Goal: Information Seeking & Learning: Learn about a topic

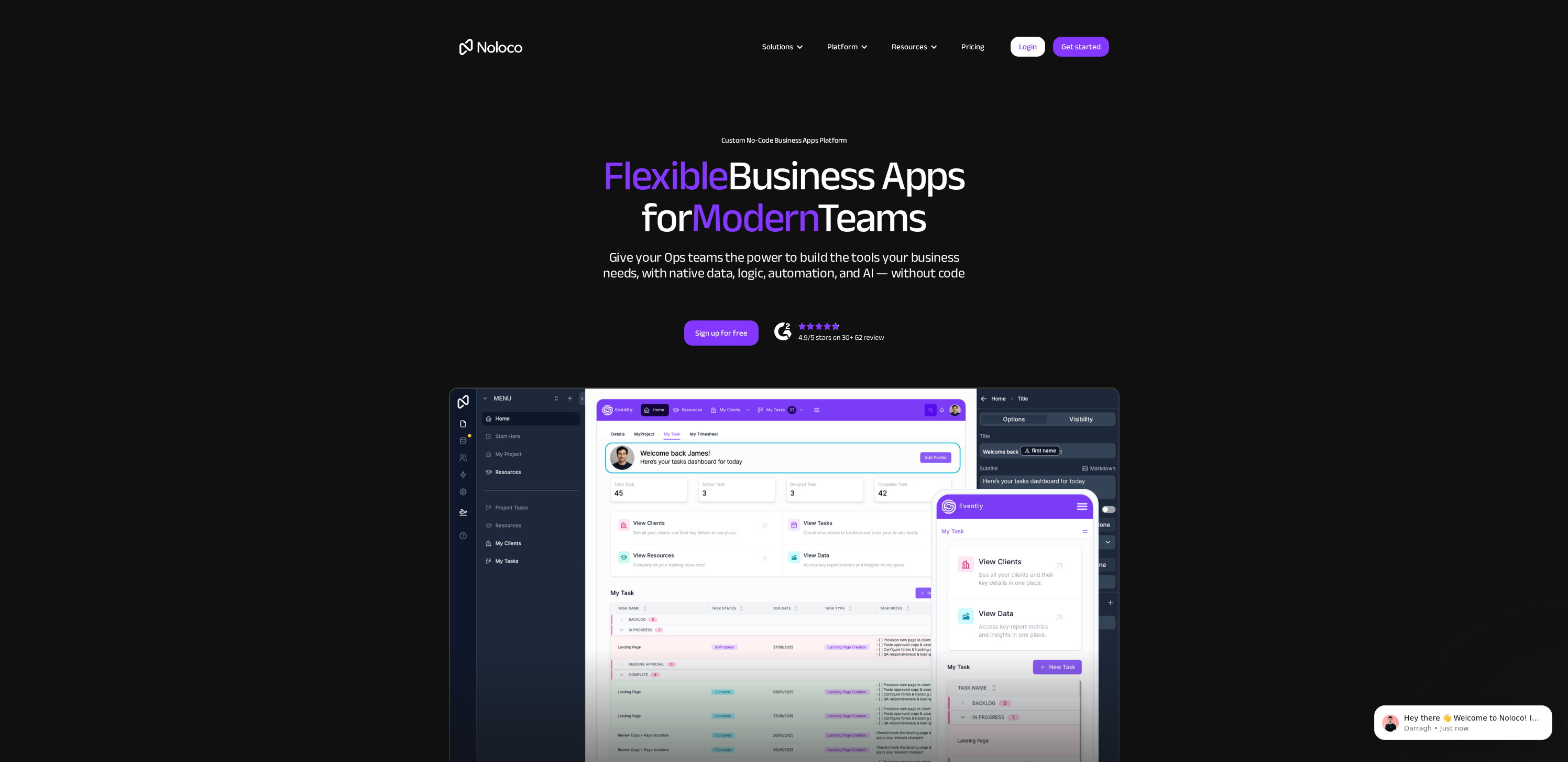
click at [969, 49] on link "Pricing" at bounding box center [973, 47] width 49 height 14
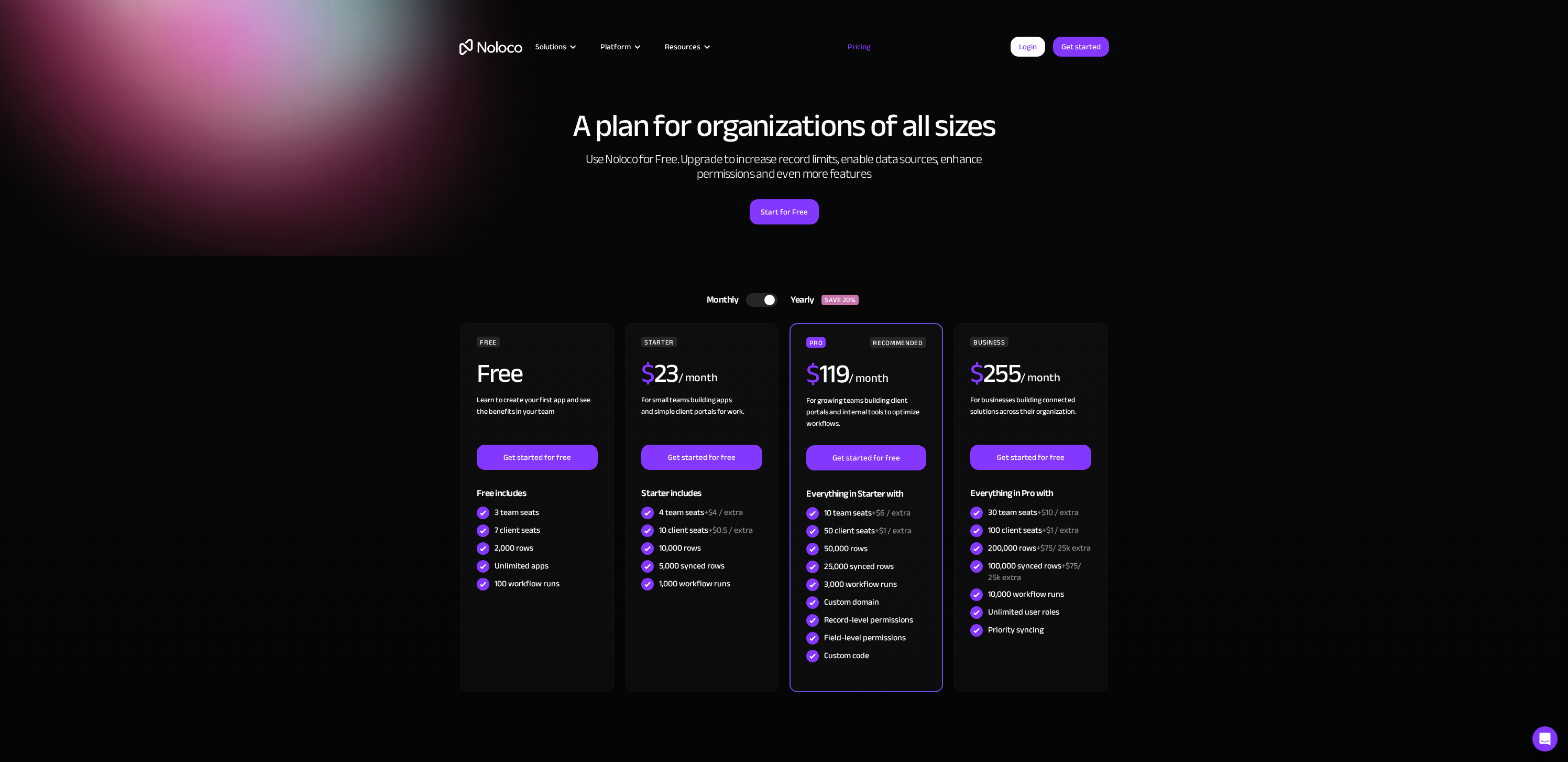
click at [758, 301] on div at bounding box center [762, 300] width 31 height 14
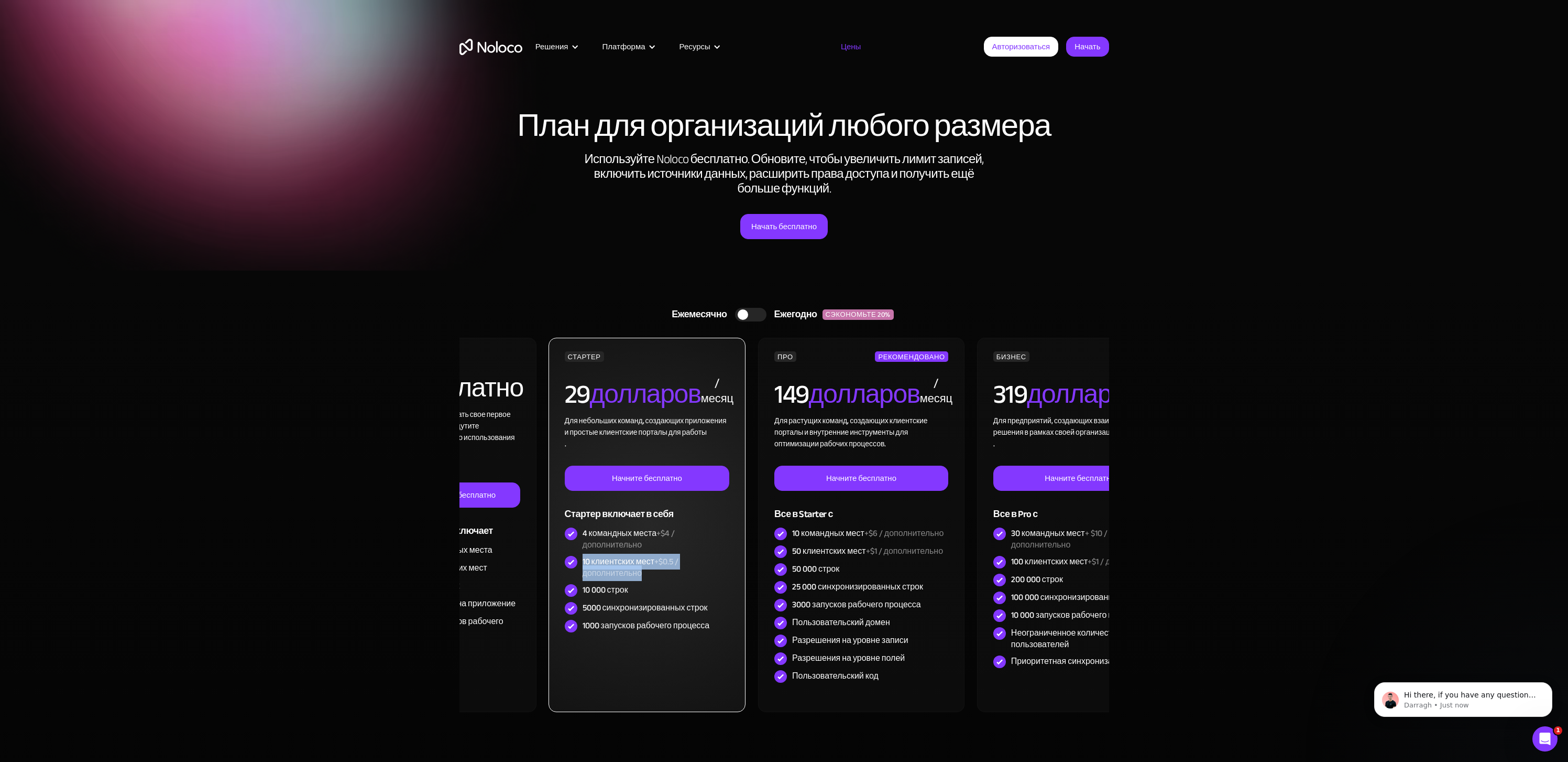
drag, startPoint x: 695, startPoint y: 616, endPoint x: 629, endPoint y: 605, distance: 66.9
click at [629, 579] on div "10 клиентских мест +$0.5 / дополнительно" at bounding box center [656, 567] width 147 height 23
click at [670, 553] on font "+$4 / дополнительно" at bounding box center [629, 539] width 92 height 27
click at [669, 553] on font "+$4 / дополнительно" at bounding box center [629, 539] width 92 height 27
click at [675, 553] on font "+$4 / дополнительно" at bounding box center [629, 539] width 92 height 27
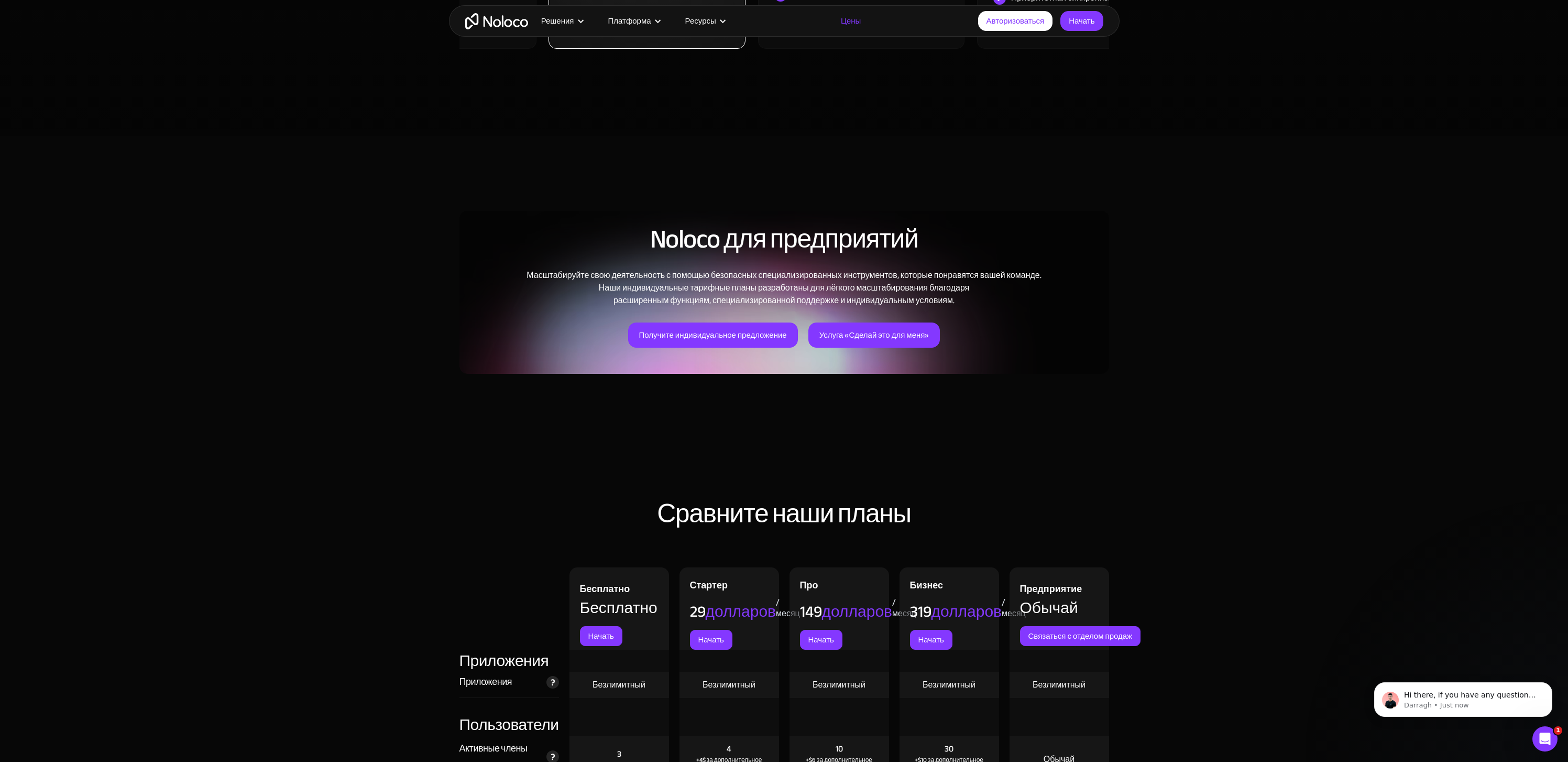
scroll to position [936, 0]
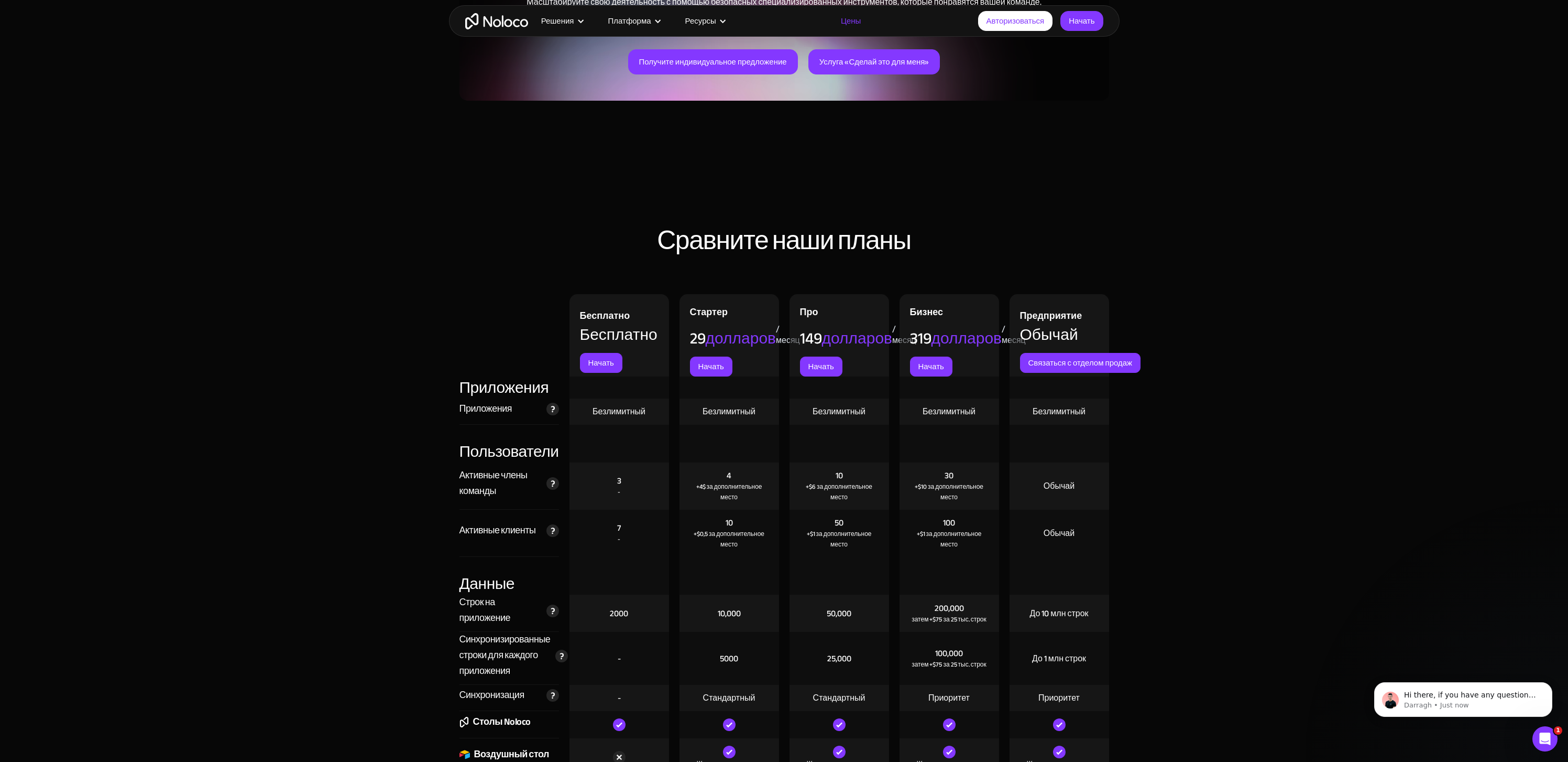
click at [552, 490] on img at bounding box center [552, 483] width 12 height 12
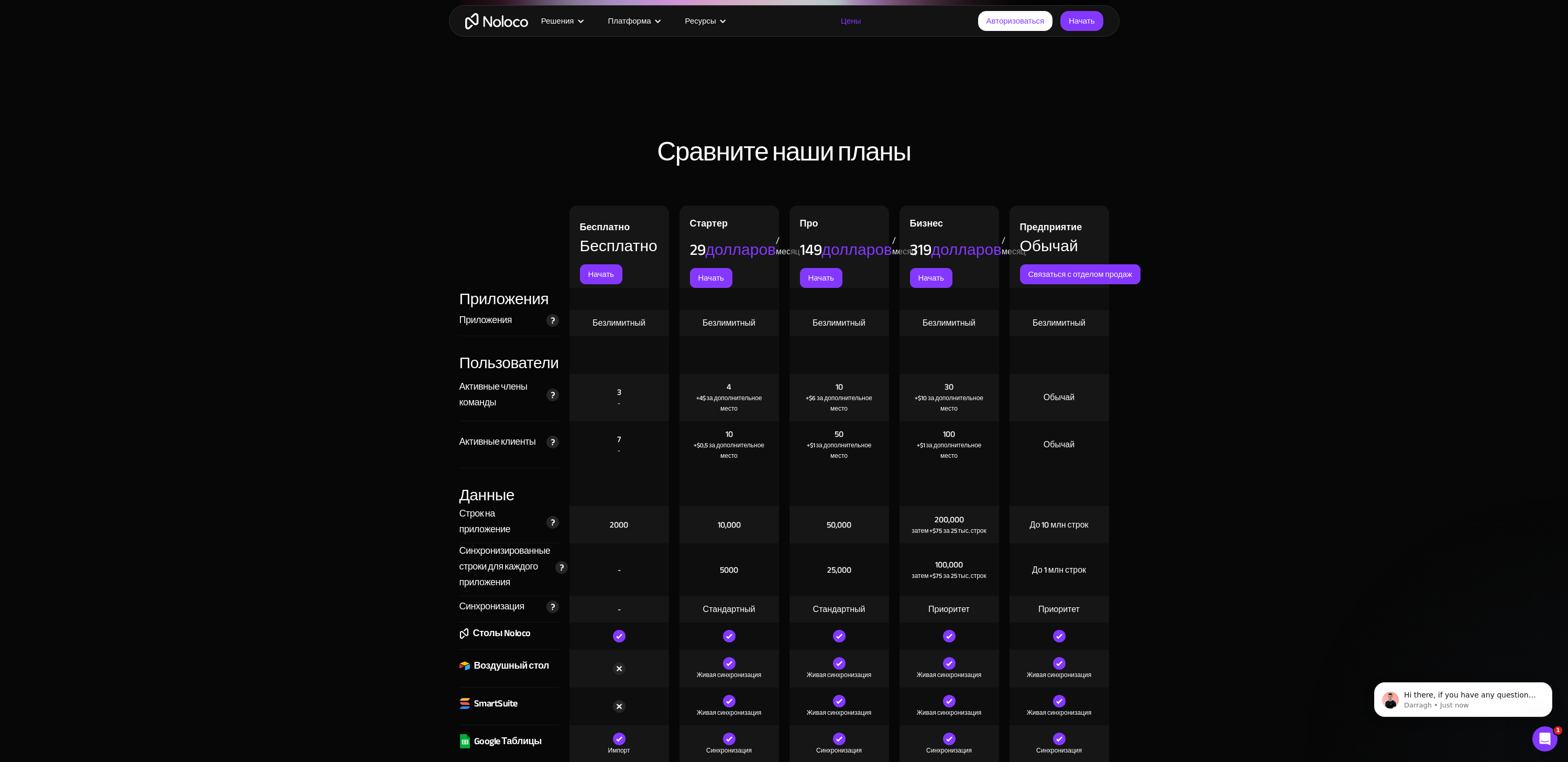
scroll to position [1032, 0]
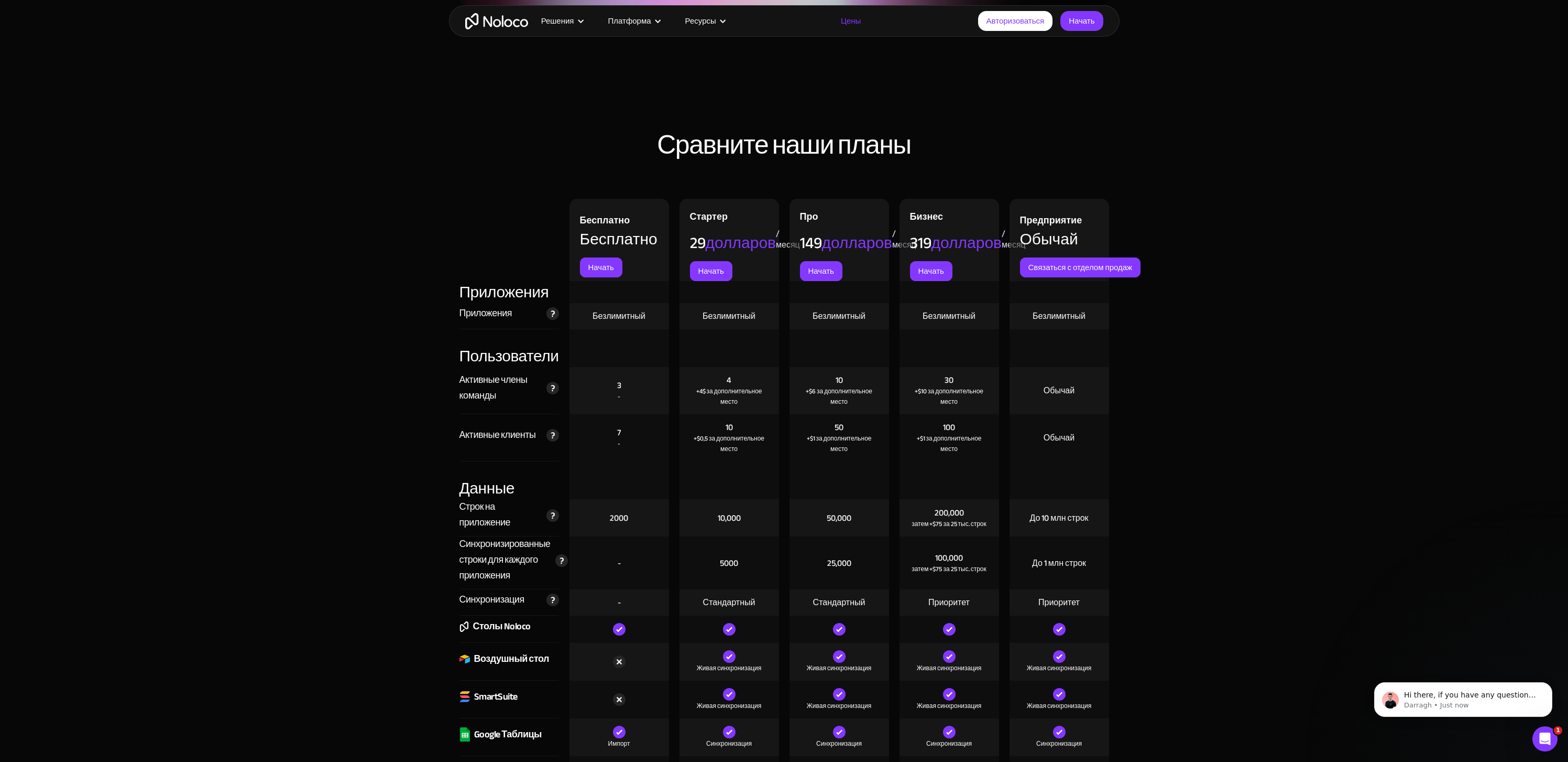
click at [552, 442] on img at bounding box center [552, 435] width 12 height 12
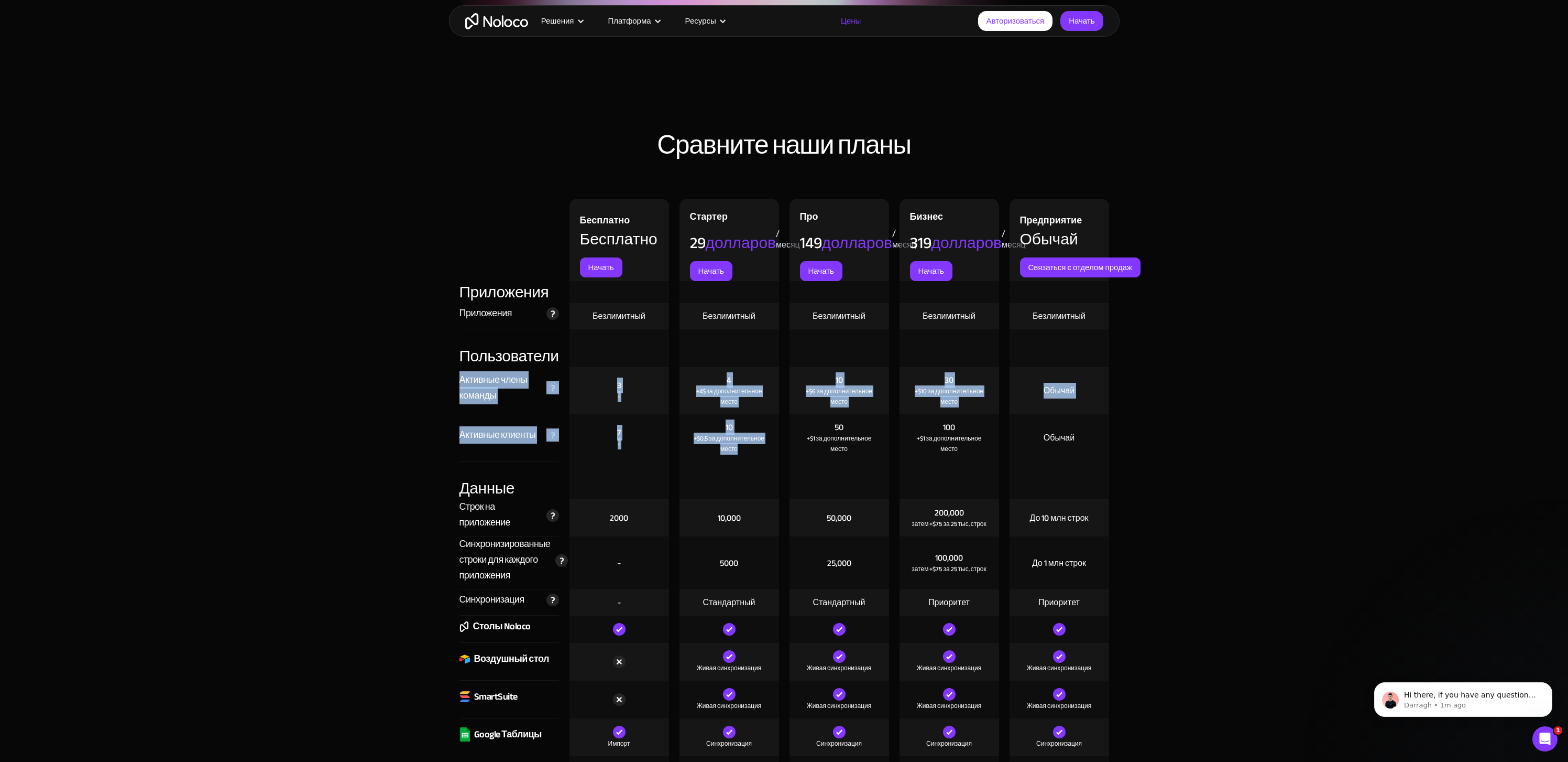
drag, startPoint x: 747, startPoint y: 534, endPoint x: 460, endPoint y: 465, distance: 295.2
copy div "Loremips dolor sitamet Conse adipiscing elitseddoe temporincidid, utlabor etdol…"
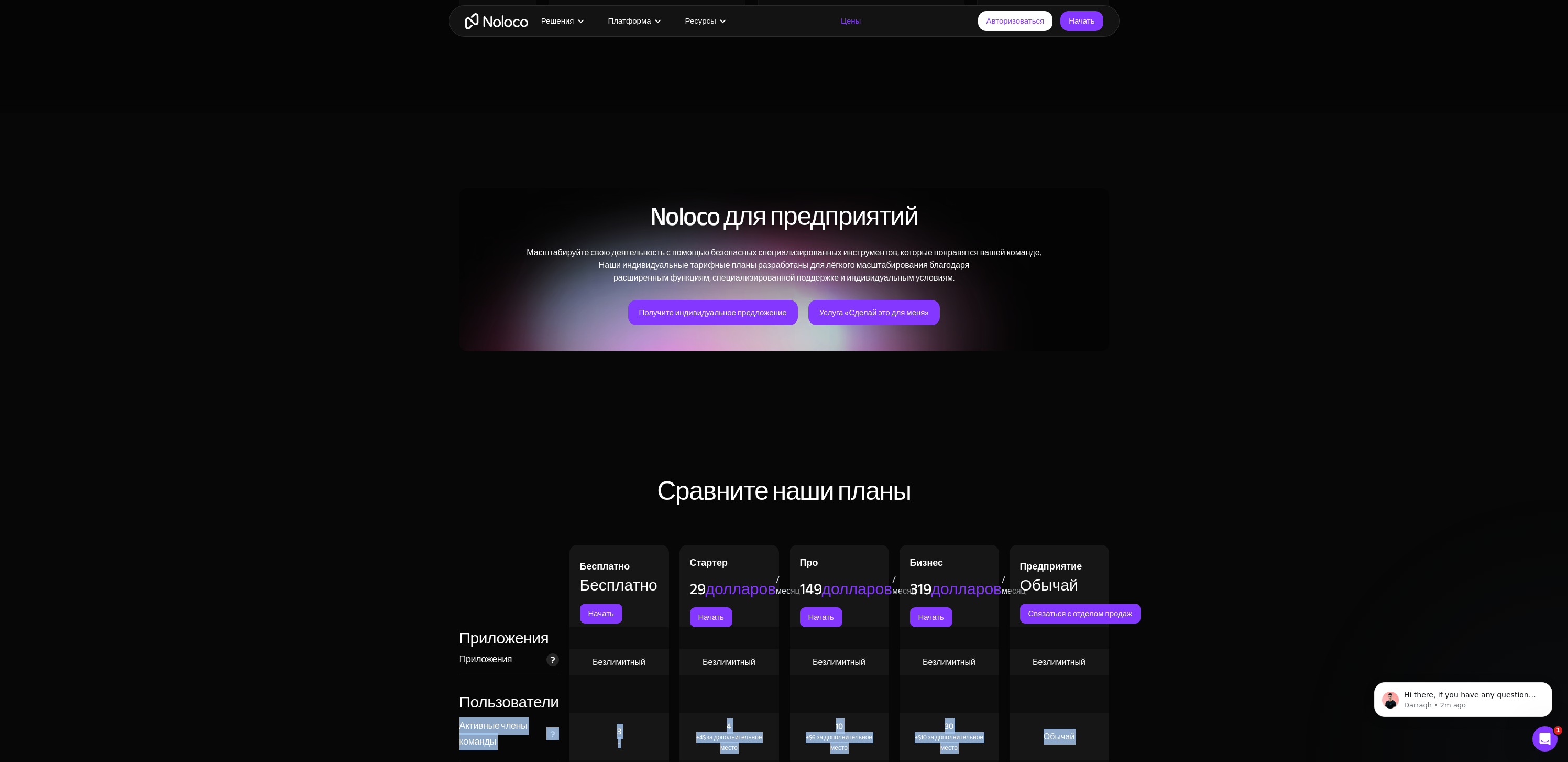
scroll to position [0, 0]
